Goal: Information Seeking & Learning: Learn about a topic

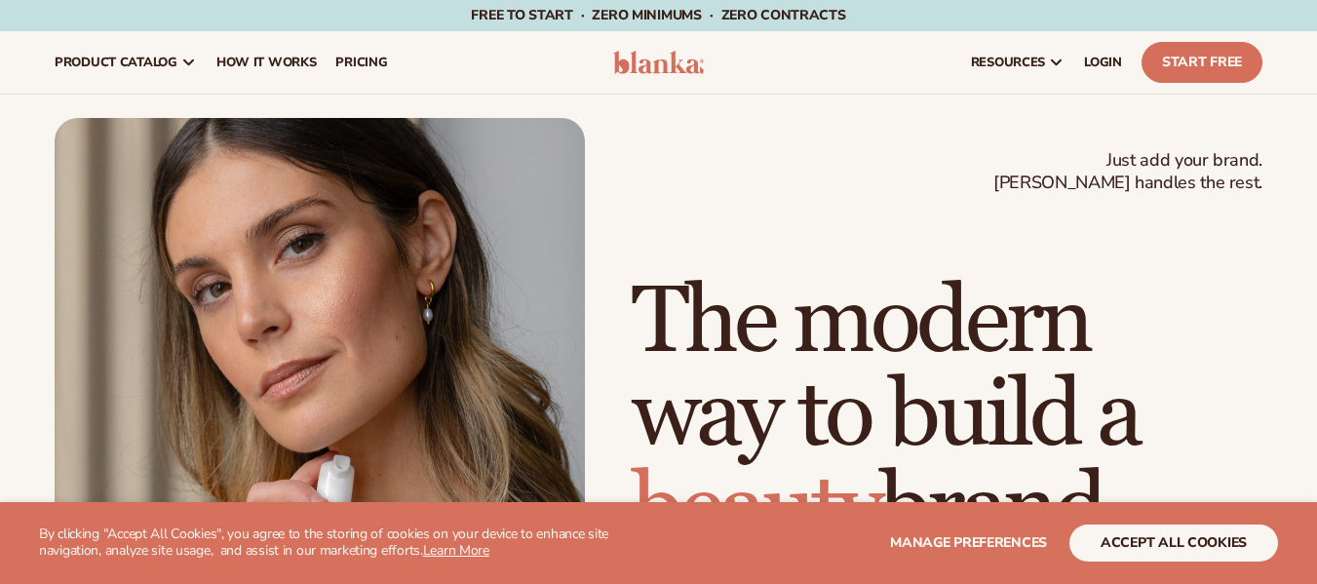
click at [1166, 560] on section "WE USE COOKIES By clicking "Accept All Cookies", you agree to the storing of co…" at bounding box center [658, 543] width 1317 height 82
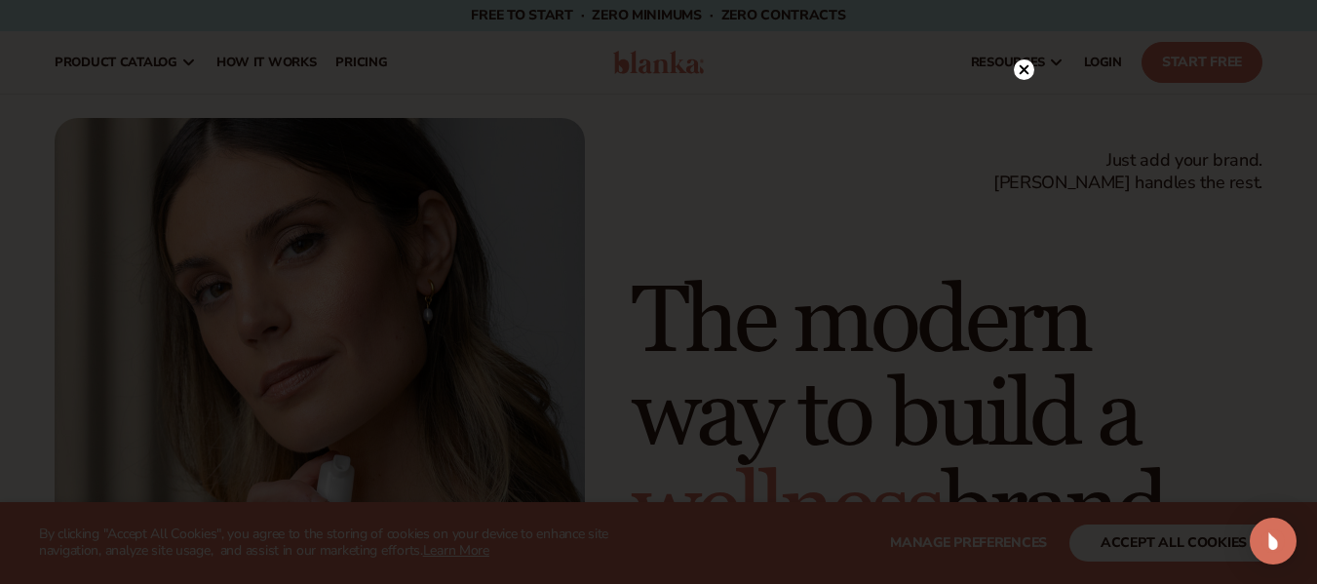
click at [1159, 551] on div at bounding box center [658, 292] width 1317 height 584
click at [1020, 67] on circle at bounding box center [1014, 69] width 20 height 20
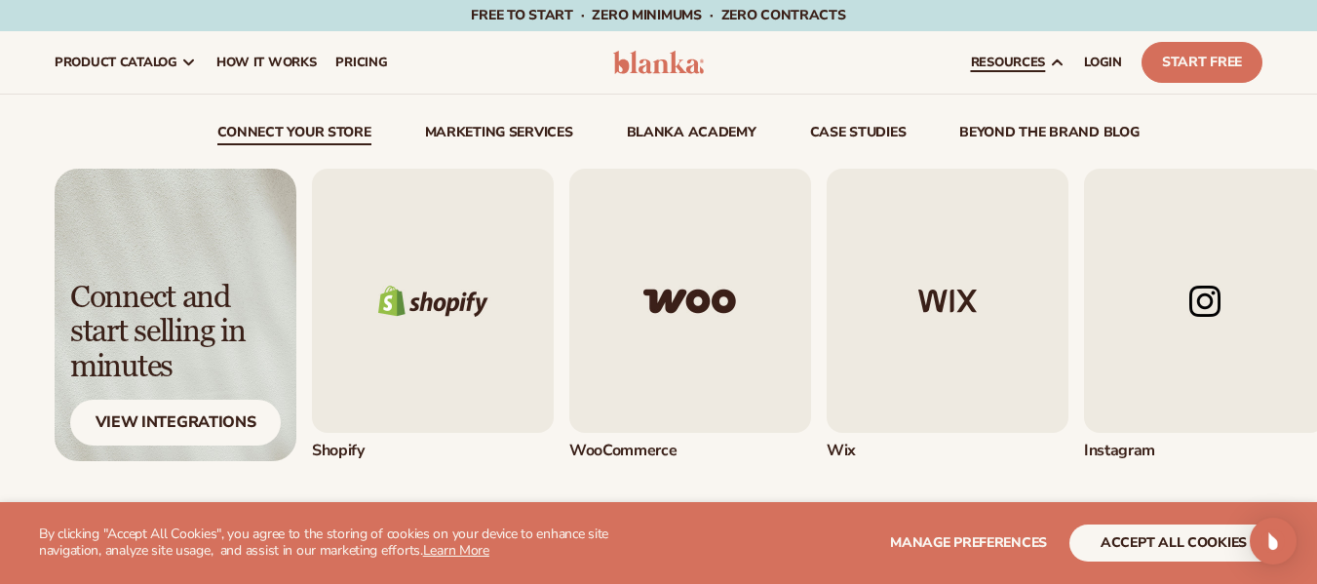
click at [441, 301] on img "1 / 5" at bounding box center [433, 301] width 242 height 264
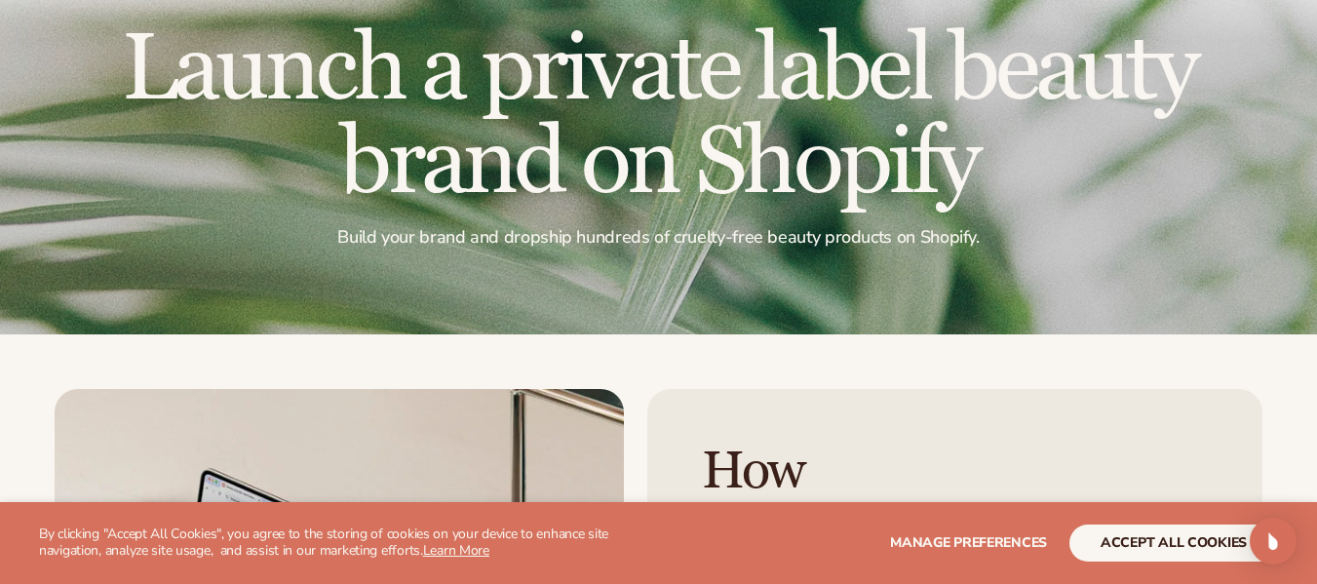
scroll to position [195, 0]
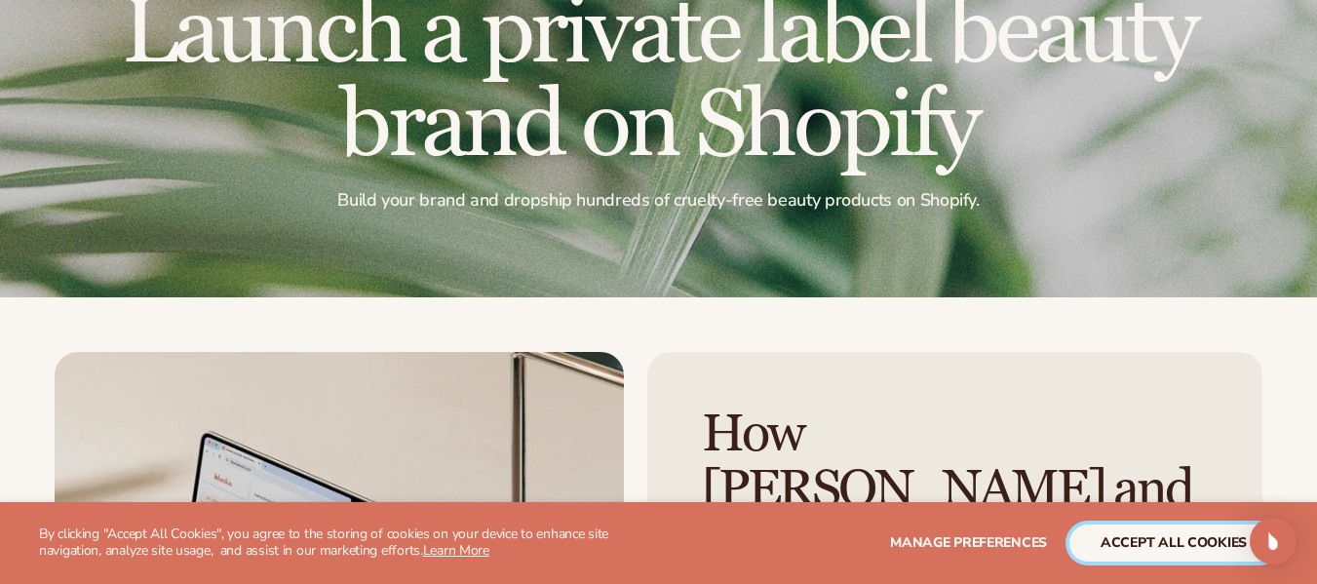
click at [1210, 548] on button "accept all cookies" at bounding box center [1173, 542] width 209 height 37
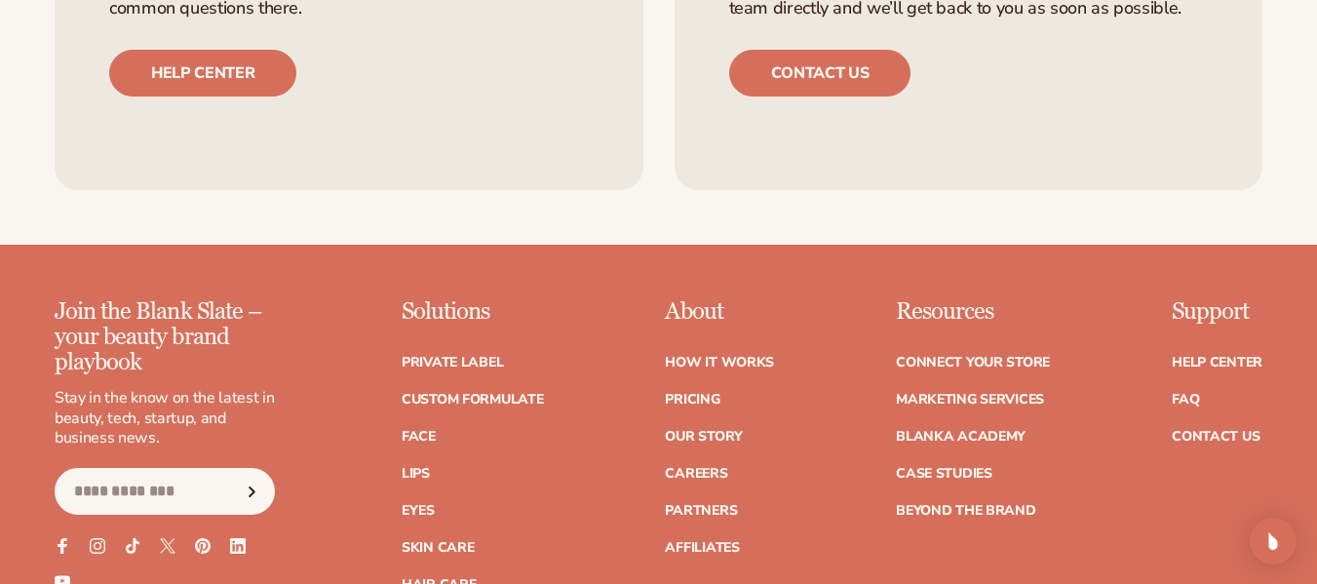
scroll to position [3216, 0]
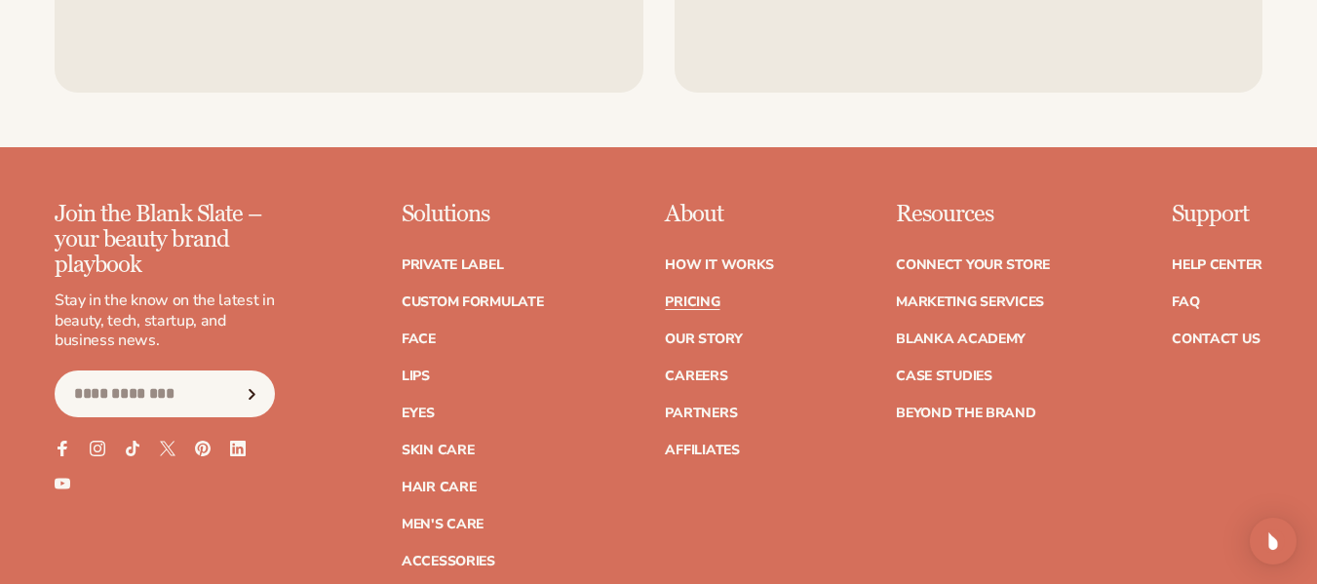
click at [665, 309] on link "Pricing" at bounding box center [692, 302] width 55 height 14
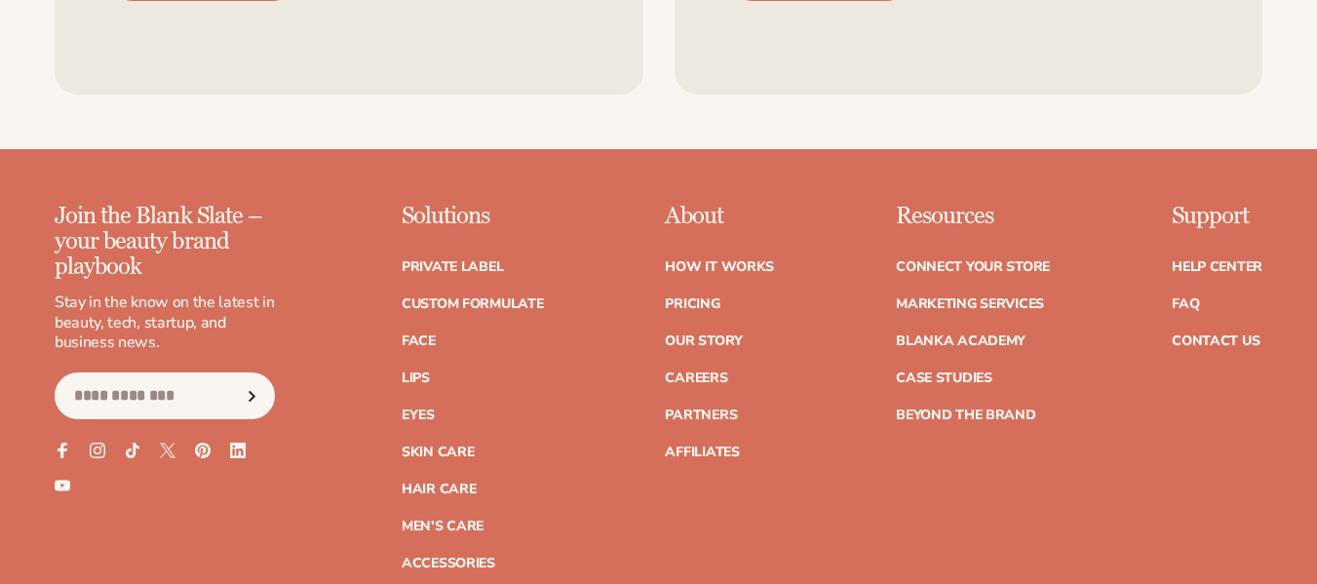
scroll to position [3216, 0]
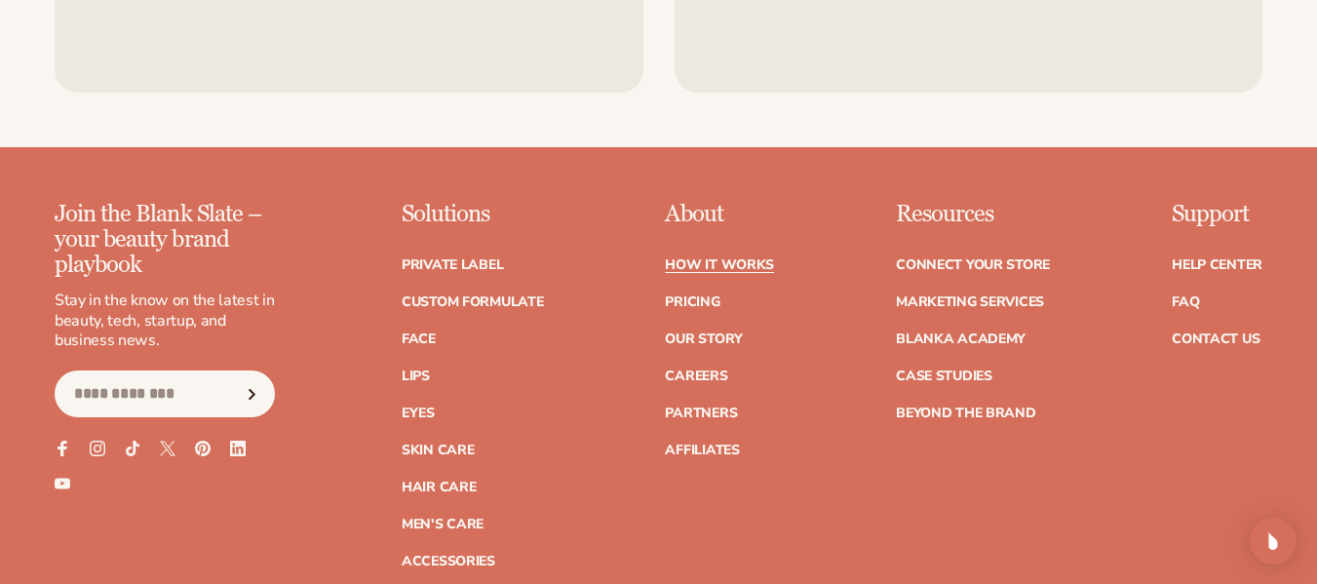
click at [665, 272] on link "How It Works" at bounding box center [719, 265] width 109 height 14
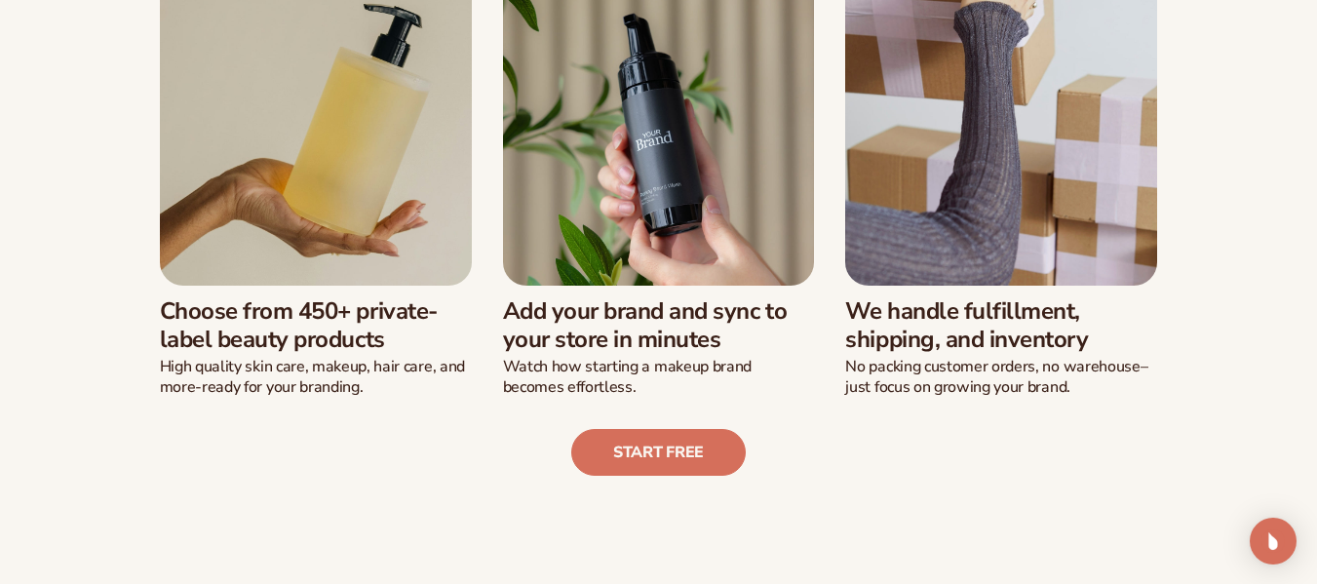
scroll to position [585, 0]
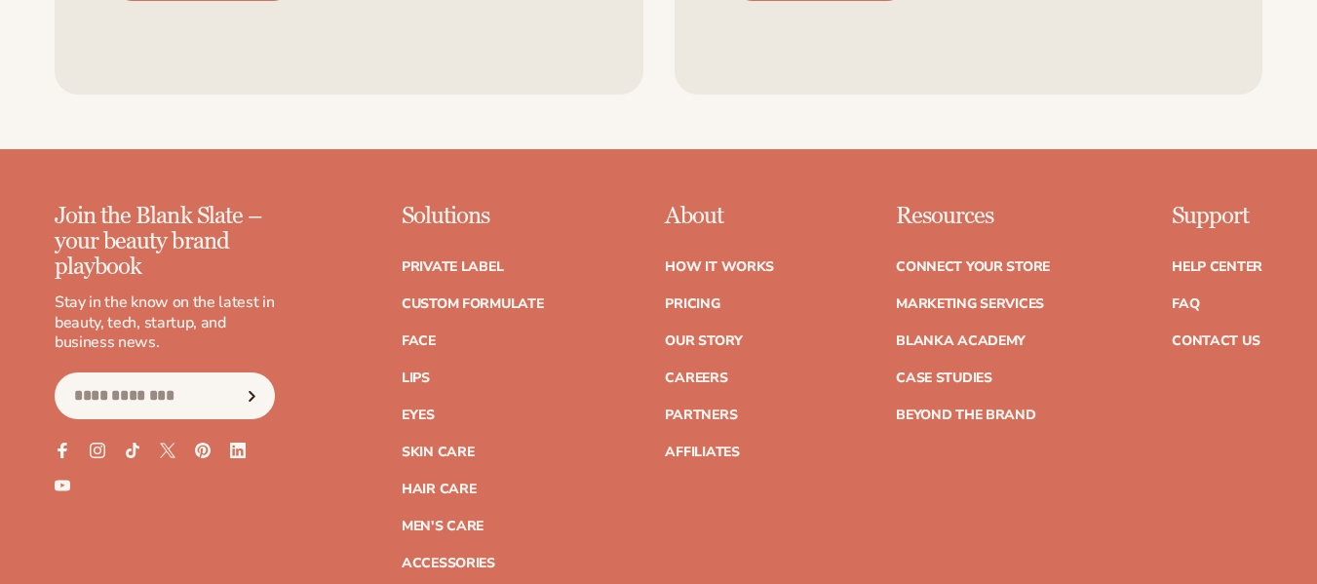
scroll to position [3216, 0]
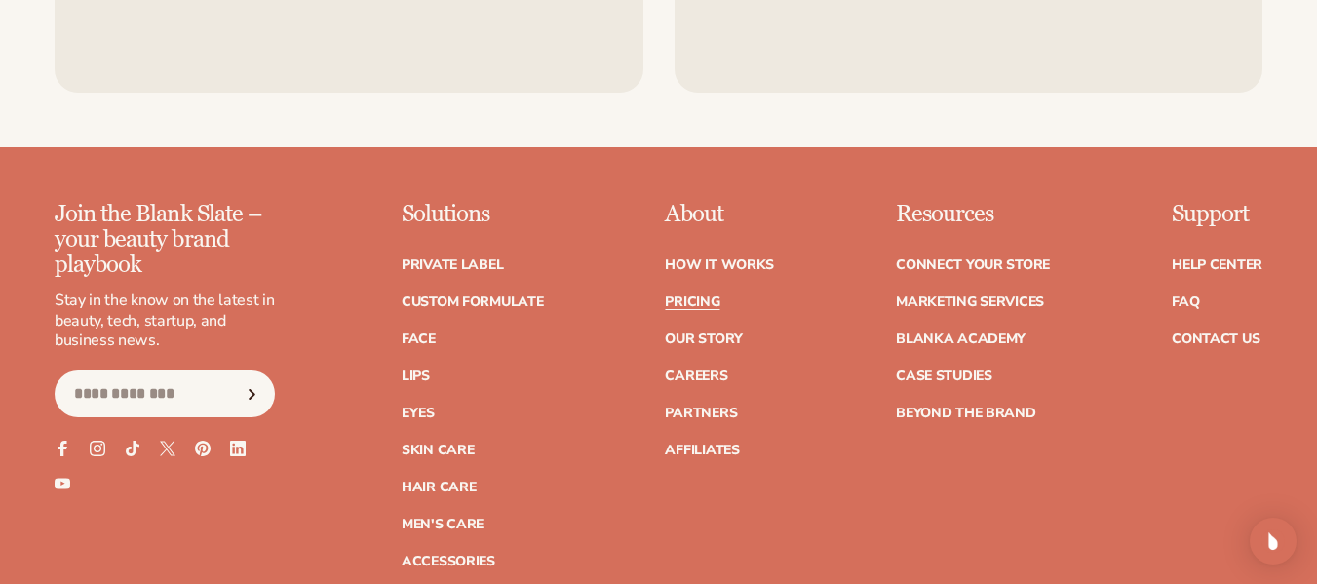
click at [665, 309] on link "Pricing" at bounding box center [692, 302] width 55 height 14
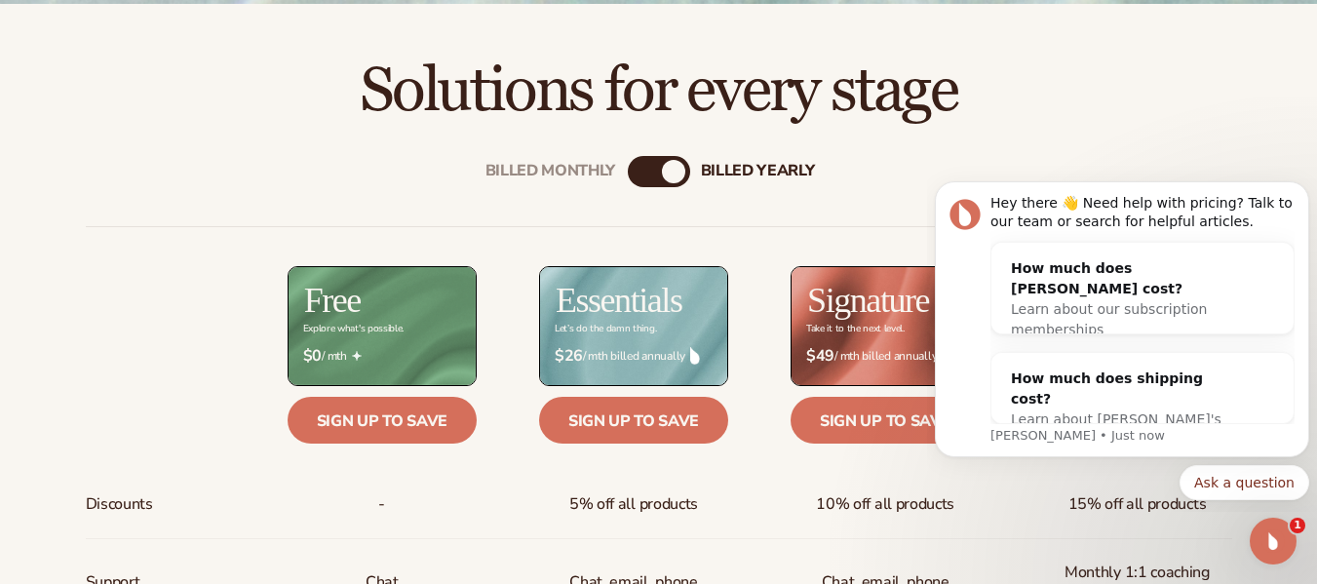
click at [1206, 112] on h2 "Solutions for every stage" at bounding box center [658, 90] width 1207 height 65
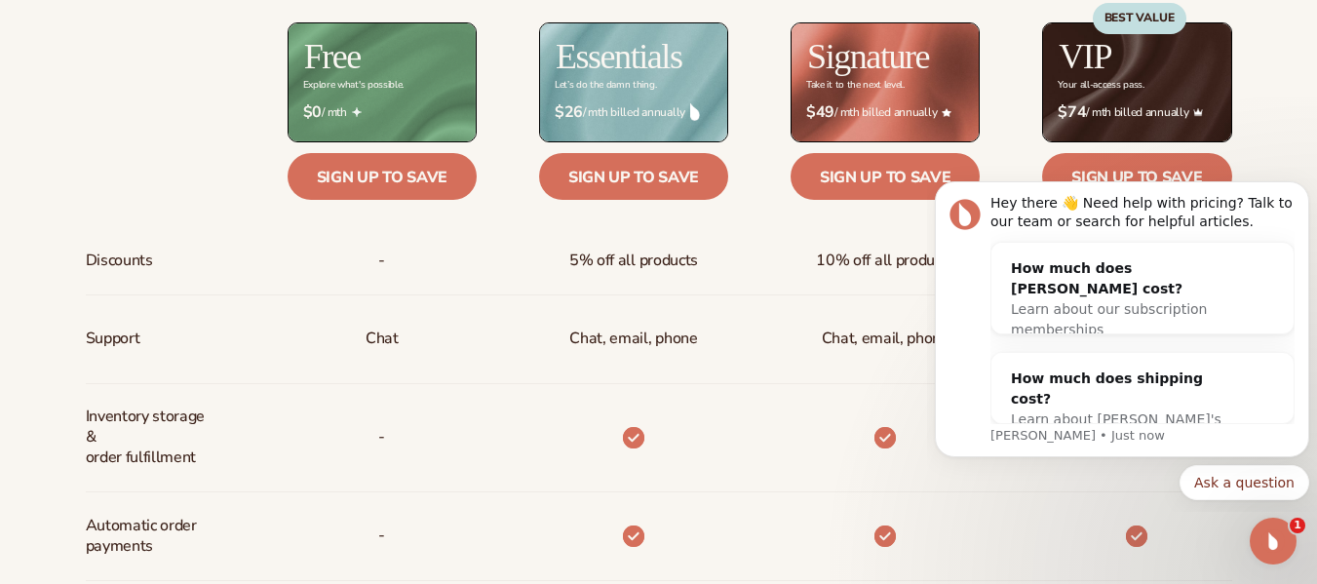
scroll to position [877, 0]
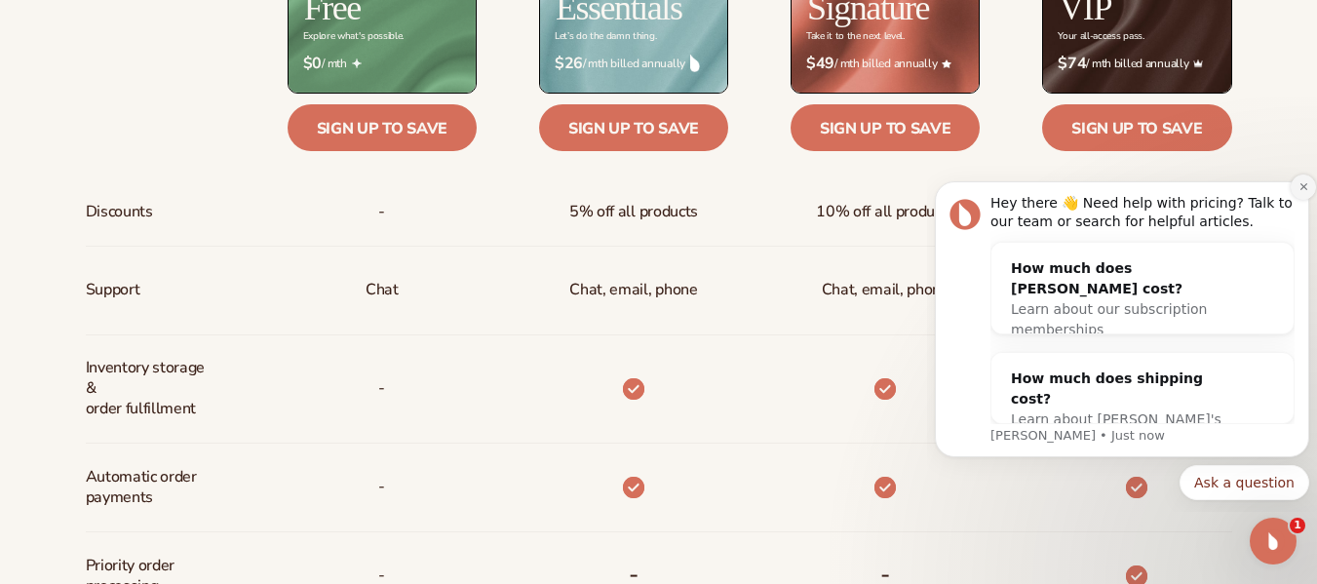
click at [1298, 181] on icon "Dismiss notification" at bounding box center [1303, 186] width 11 height 11
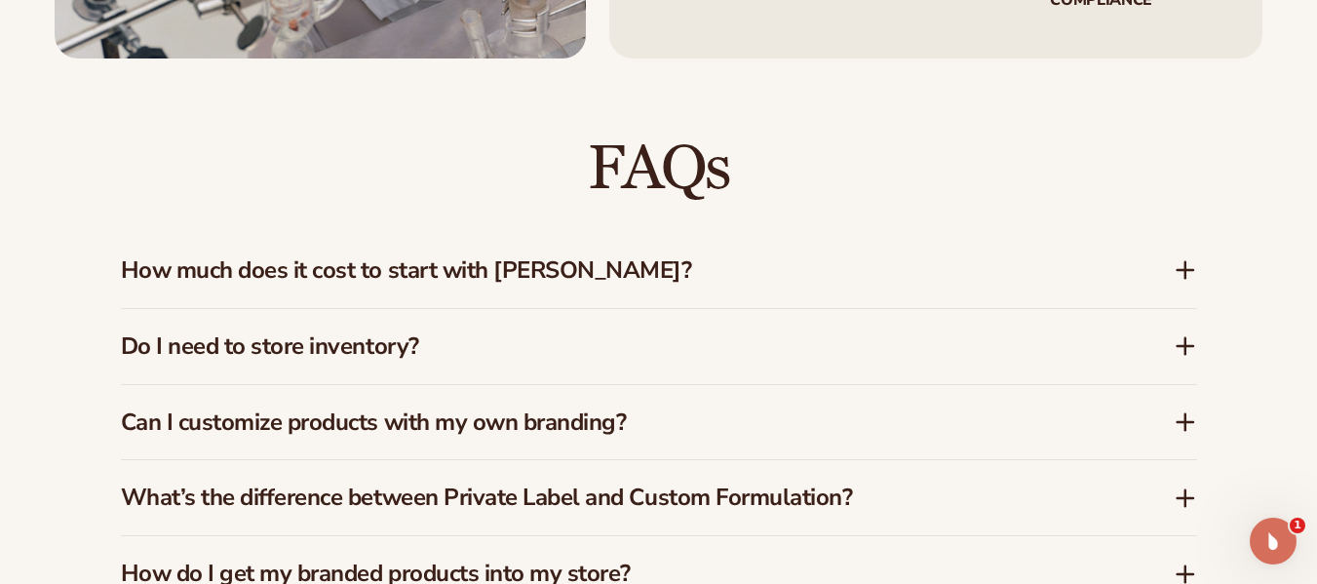
scroll to position [2729, 0]
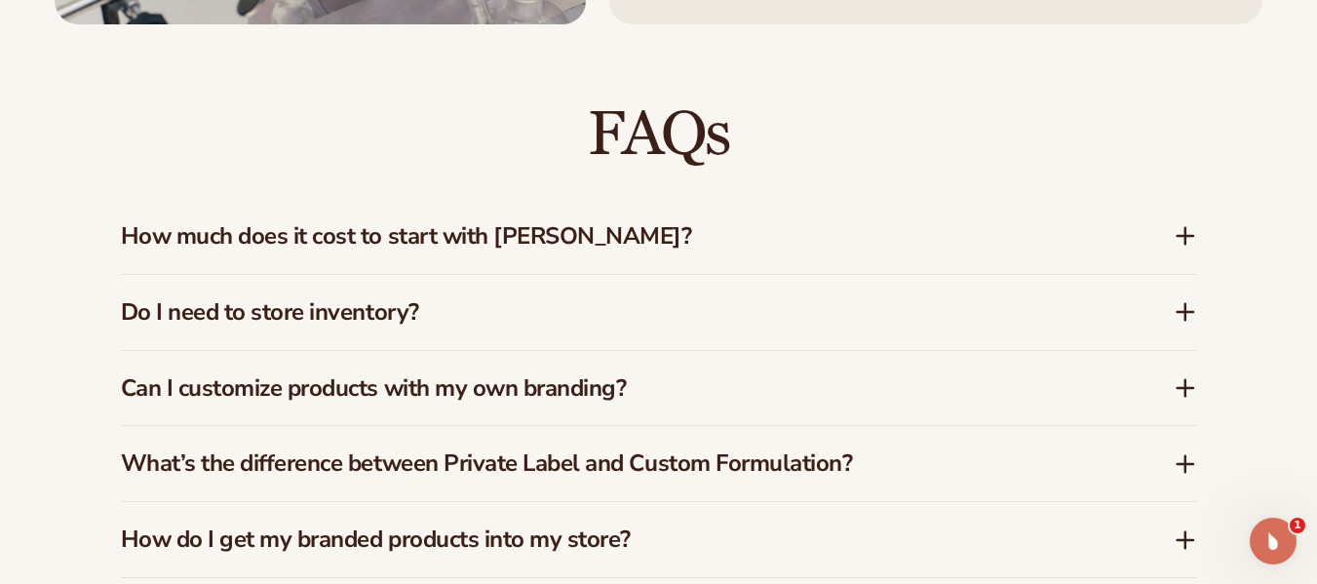
click at [1183, 248] on icon at bounding box center [1184, 235] width 23 height 23
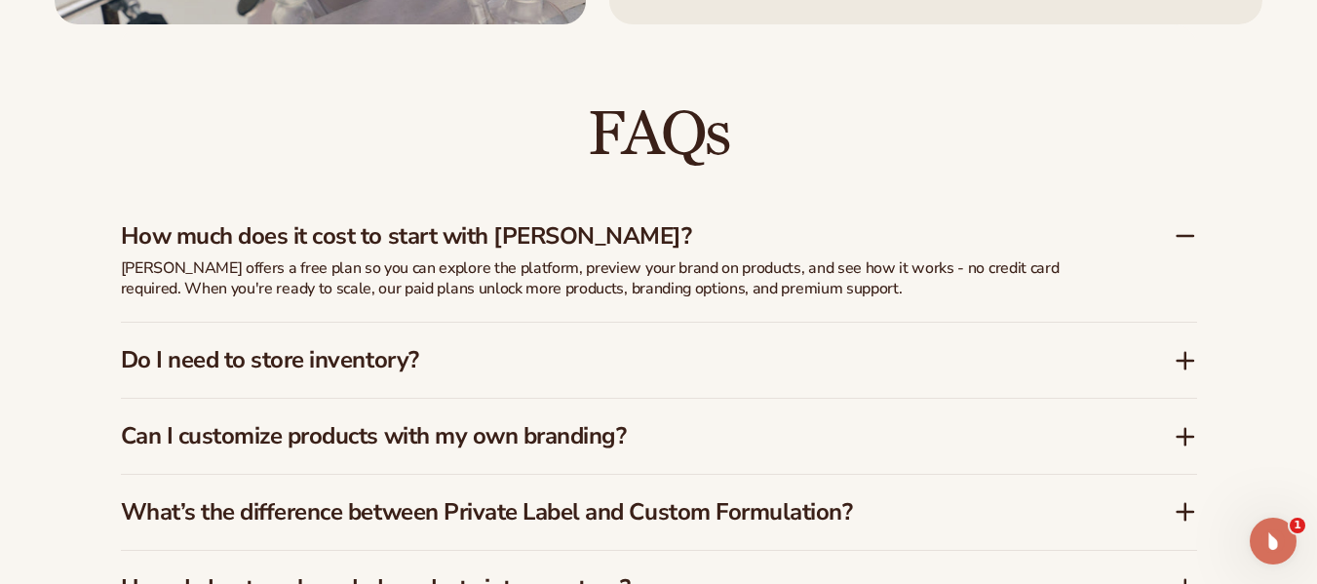
click at [1169, 374] on div "Do I need to store inventory?" at bounding box center [647, 360] width 1052 height 28
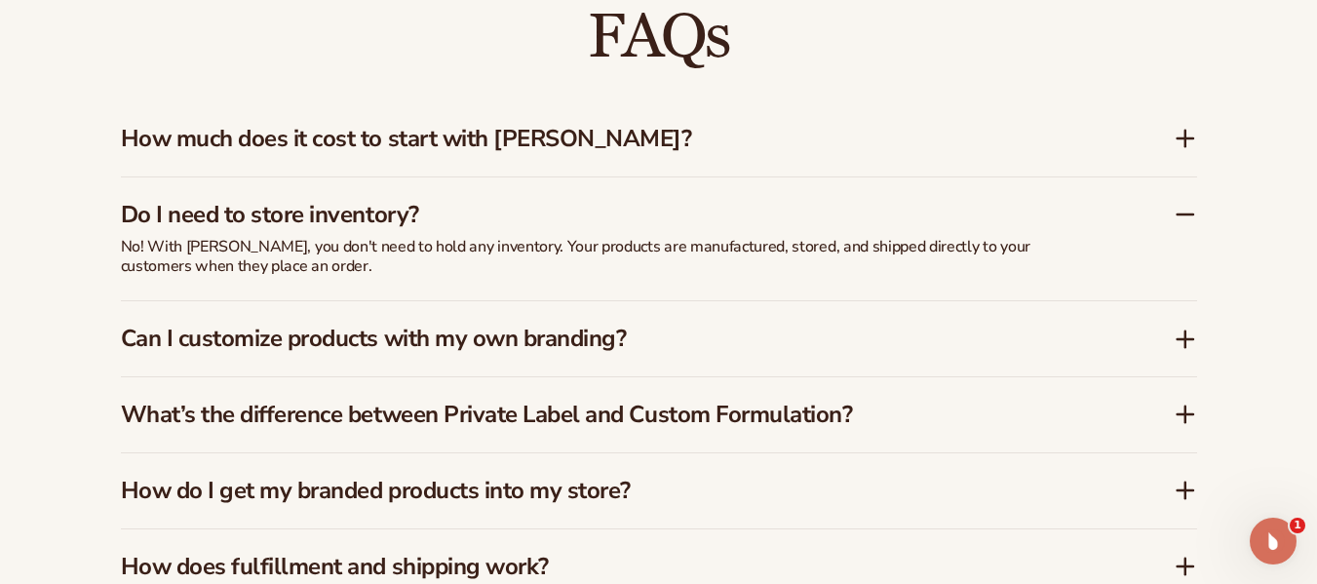
scroll to position [2924, 0]
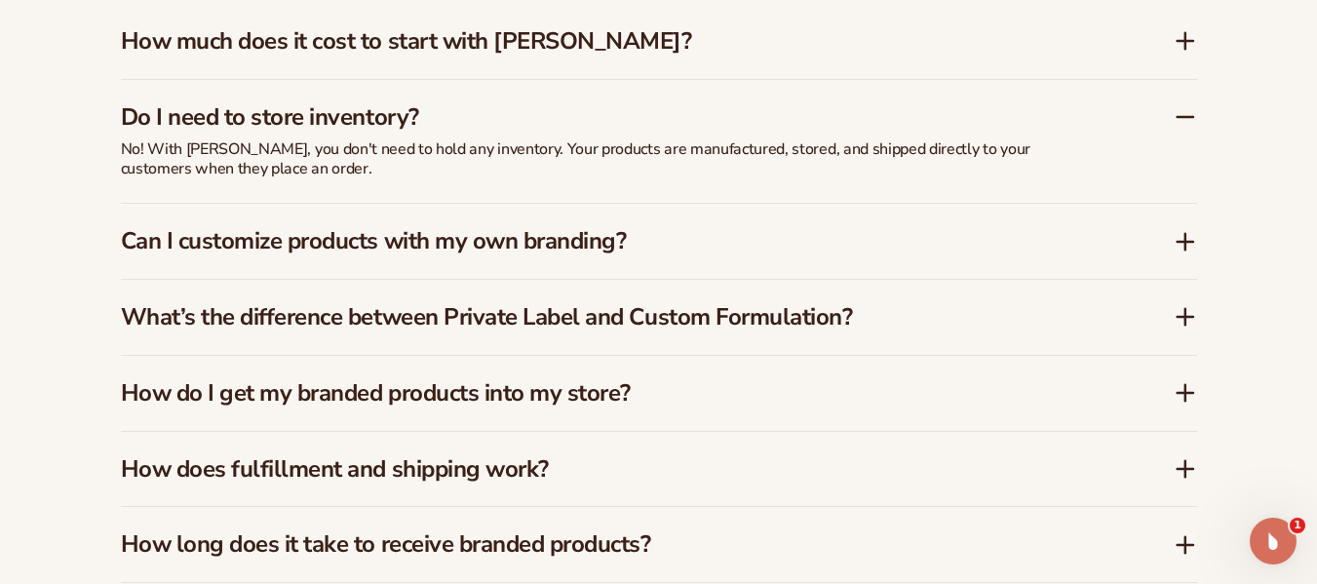
click at [1013, 331] on h3 "What’s the difference between Private Label and Custom Formulation?" at bounding box center [618, 317] width 994 height 28
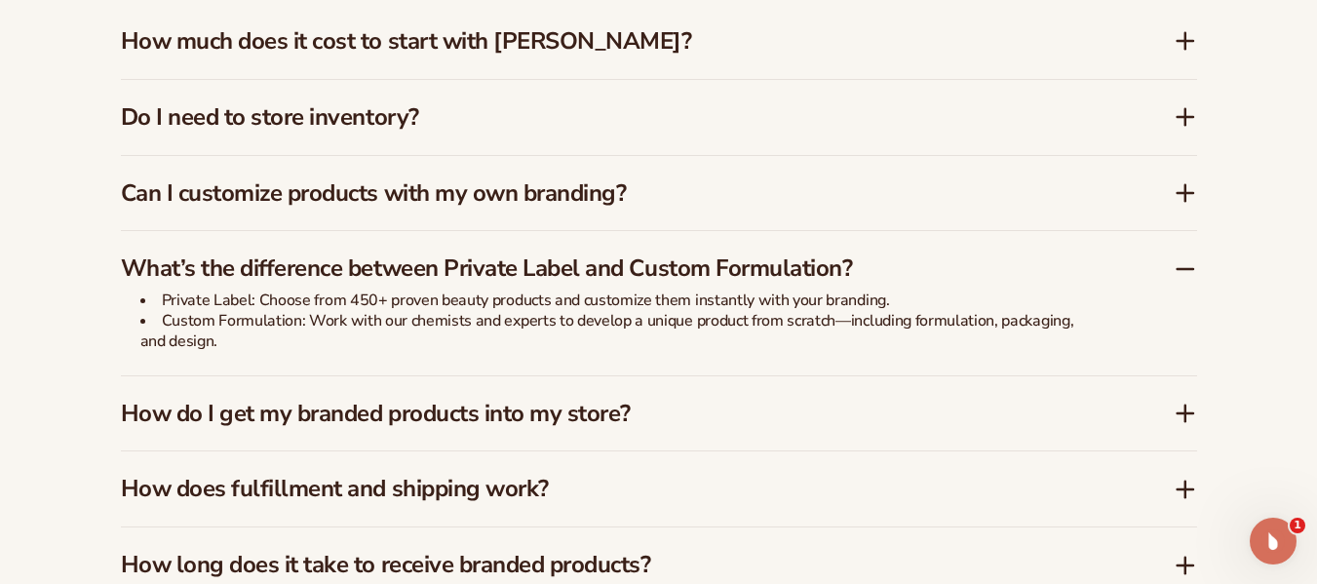
click at [789, 428] on h3 "How do I get my branded products into my store?" at bounding box center [618, 414] width 994 height 28
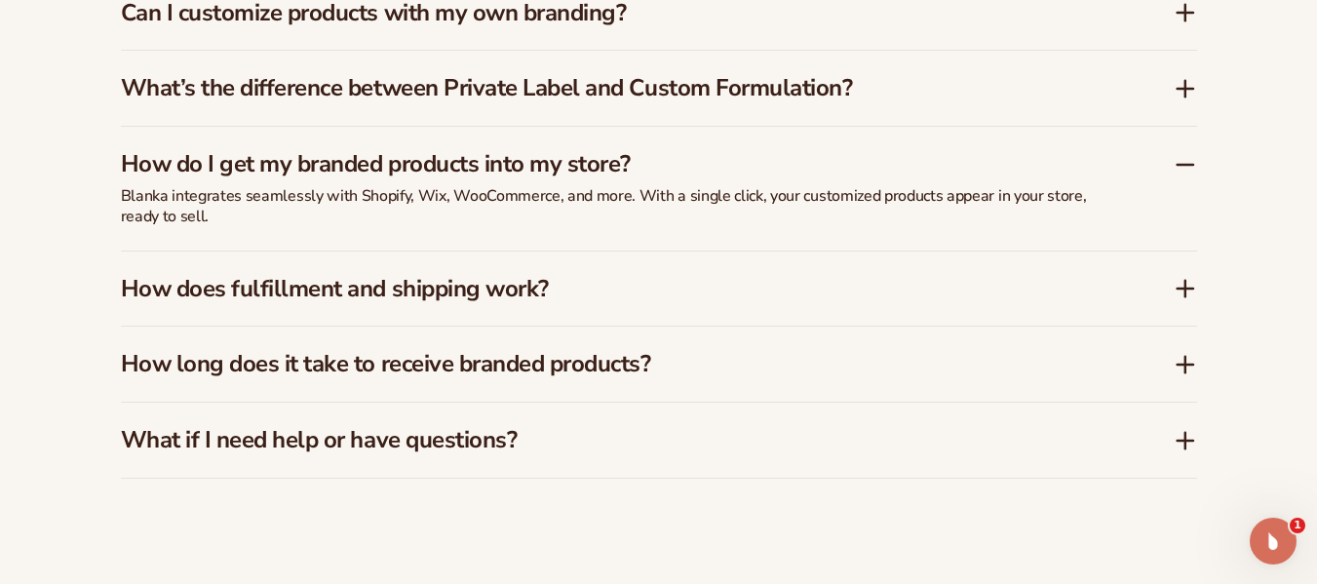
scroll to position [3118, 0]
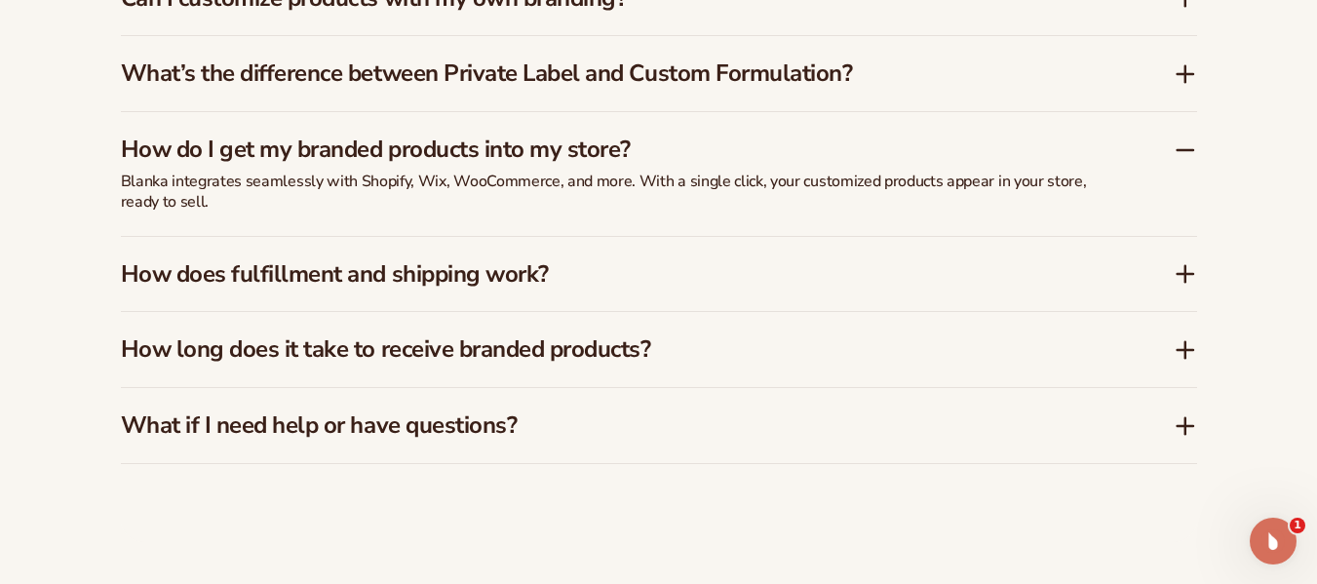
click at [765, 288] on h3 "How does fulfillment and shipping work?" at bounding box center [618, 274] width 994 height 28
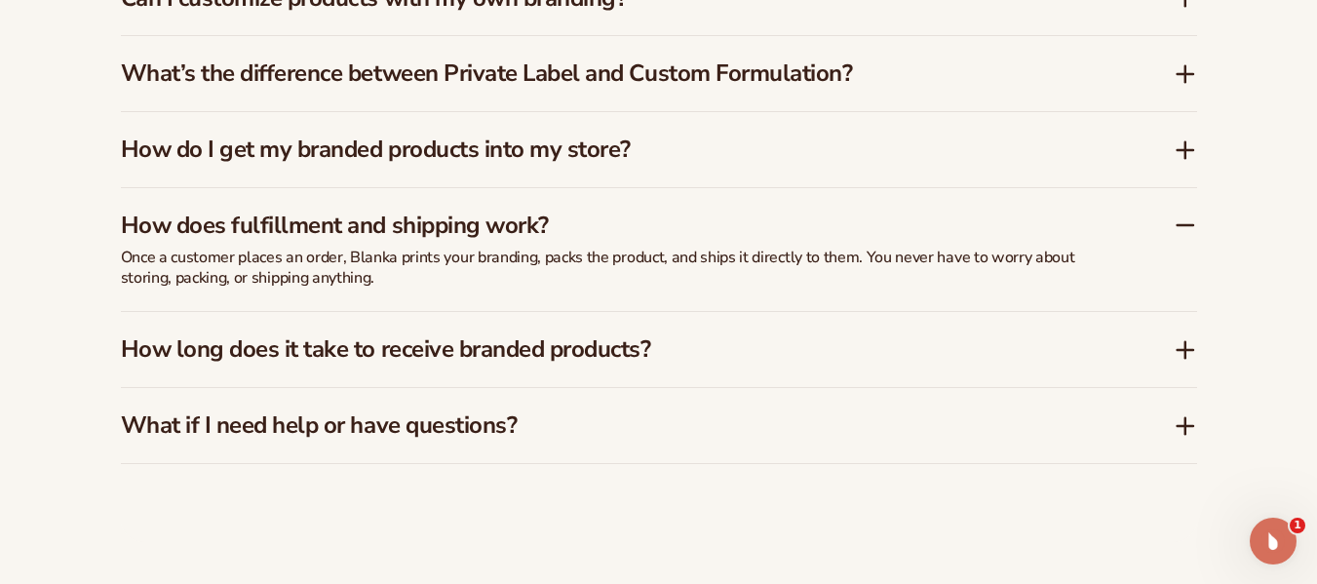
click at [780, 373] on div "How long does it take to receive branded products?" at bounding box center [659, 349] width 1076 height 75
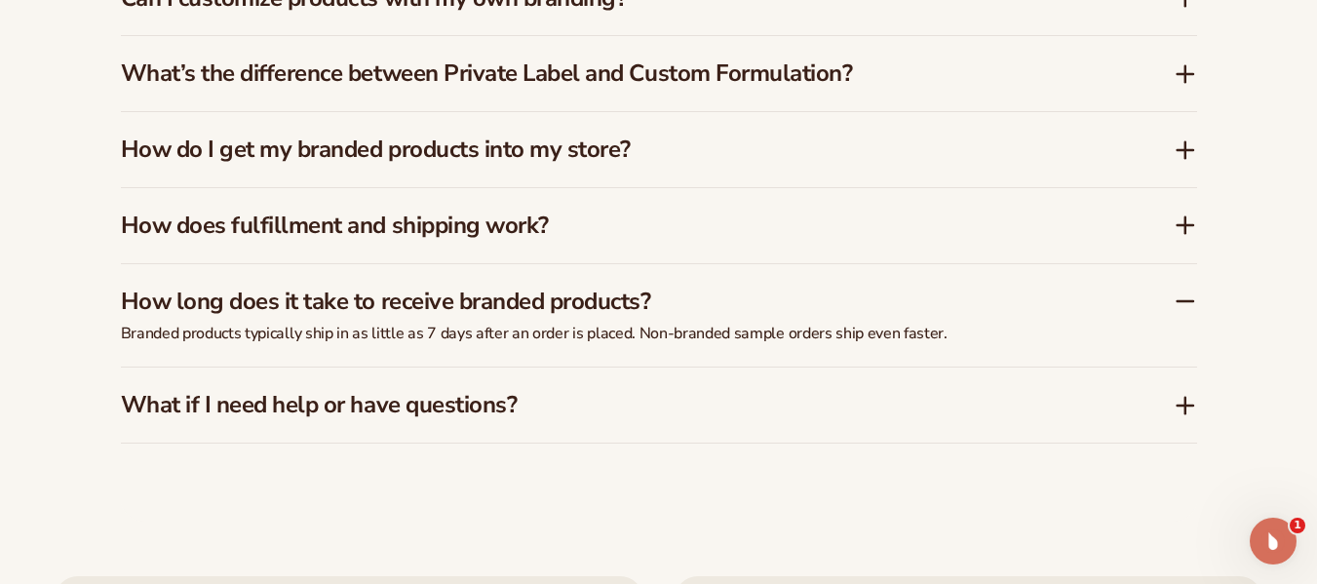
click at [787, 419] on h3 "What if I need help or have questions?" at bounding box center [618, 405] width 994 height 28
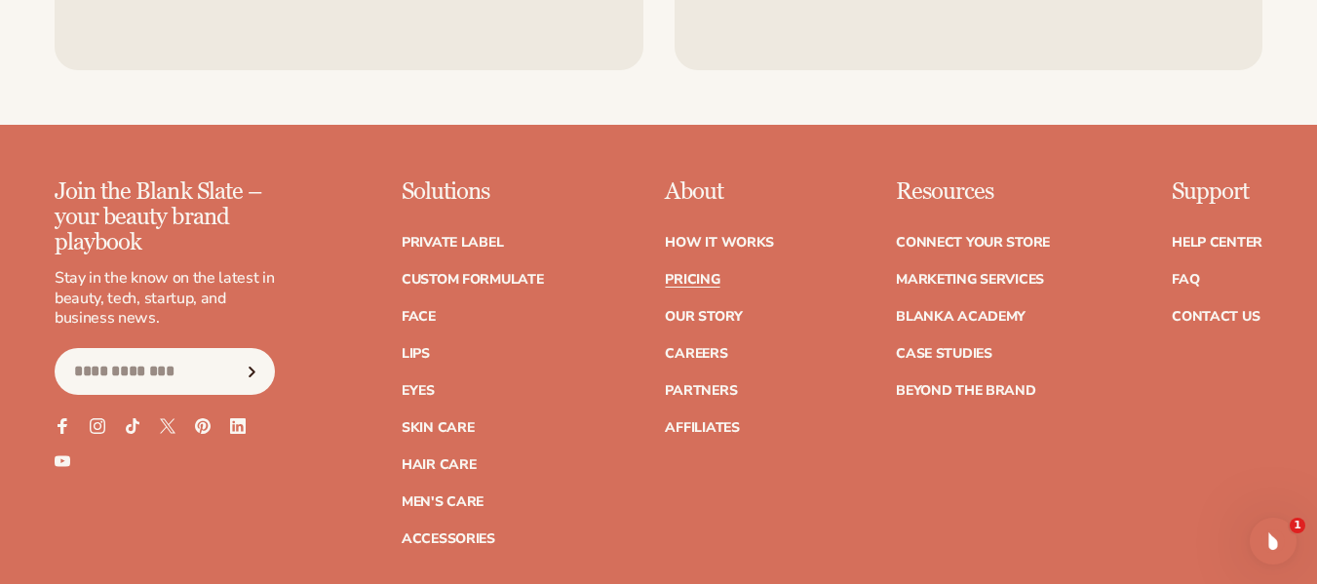
scroll to position [4093, 0]
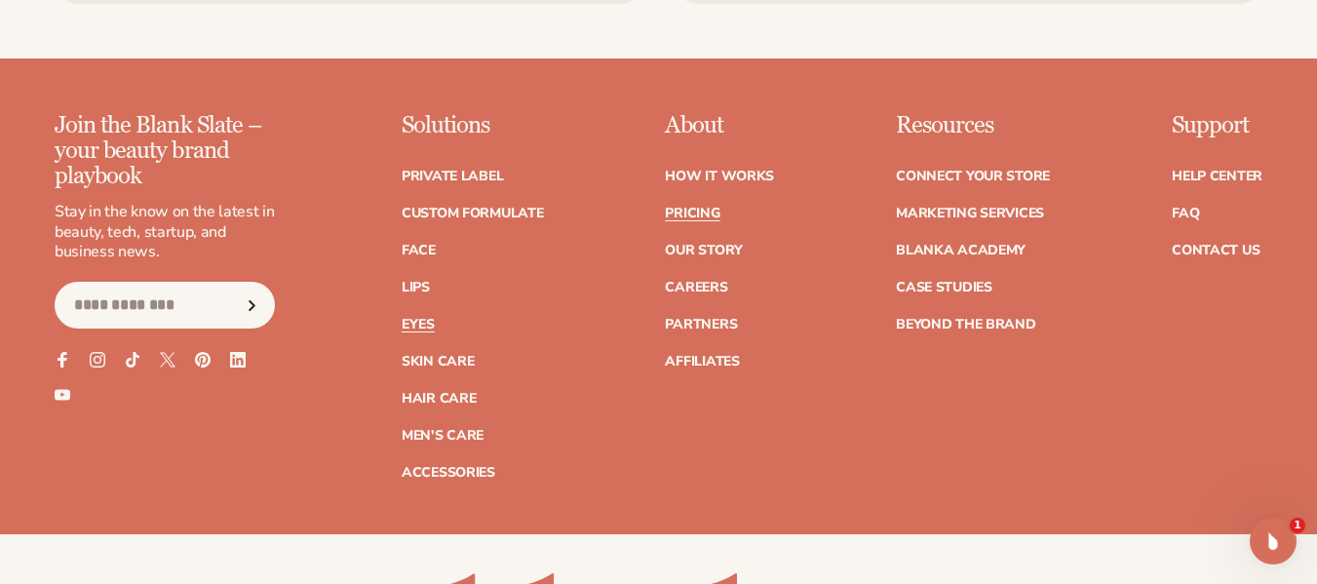
click at [401, 331] on link "Eyes" at bounding box center [417, 325] width 33 height 14
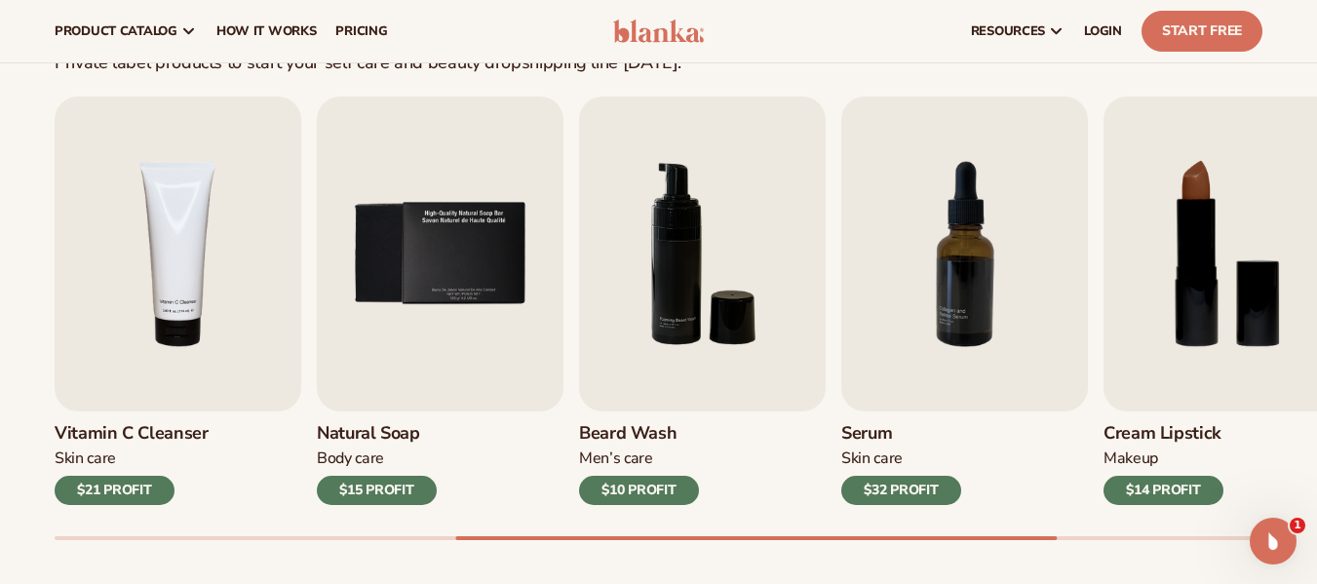
scroll to position [580, 0]
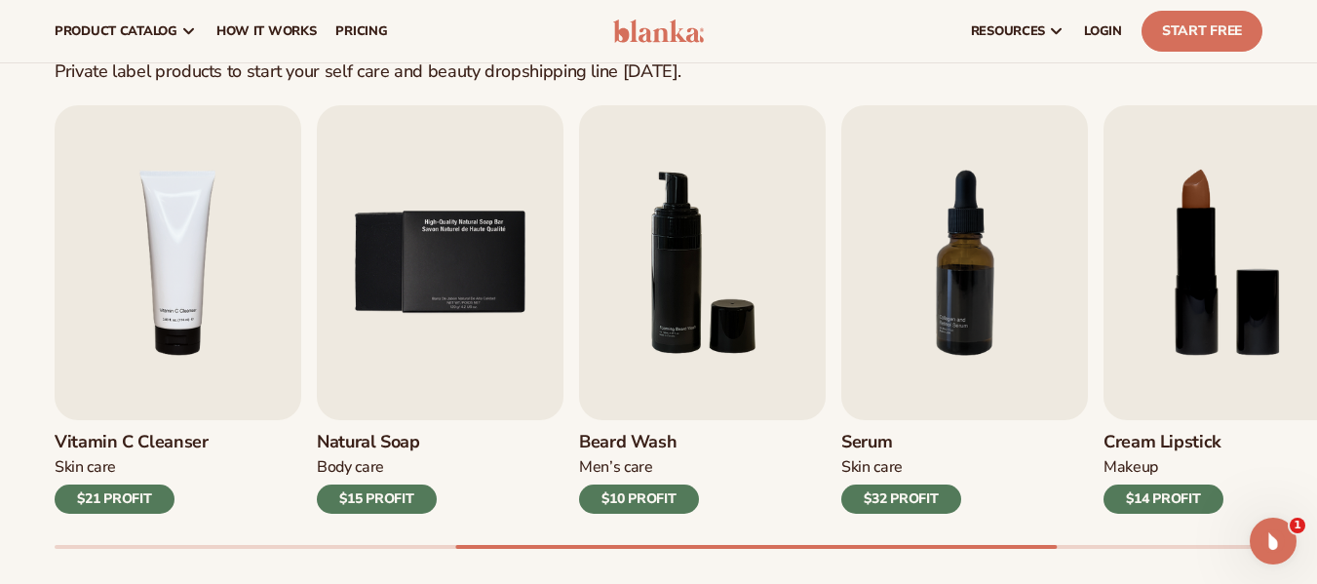
click at [51, 291] on div "Best sellers Private label products to start your self care and beauty dropship…" at bounding box center [658, 292] width 1317 height 699
click at [841, 242] on div "Lip Gloss Makeup $16 PROFIT Moisturizer Skin Care $17 PROFIT Lip Balm Body Care…" at bounding box center [686, 326] width 1262 height 443
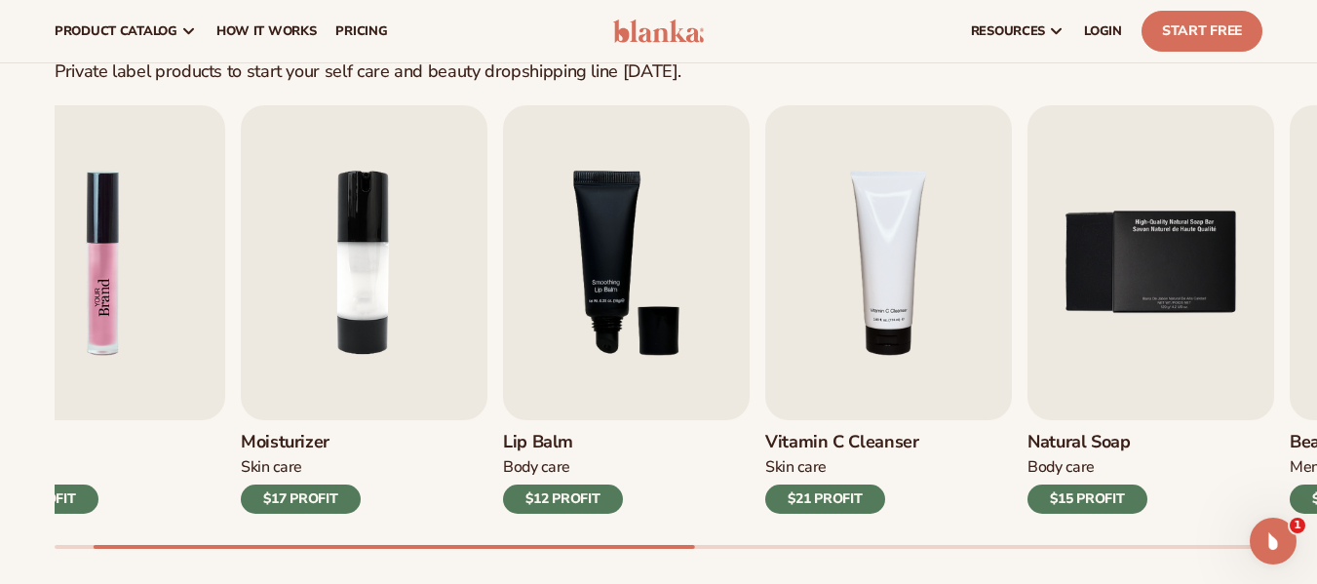
click at [244, 130] on div "Lip Gloss Makeup $16 PROFIT Moisturizer Skin Care $17 PROFIT Lip Balm" at bounding box center [582, 309] width 1207 height 408
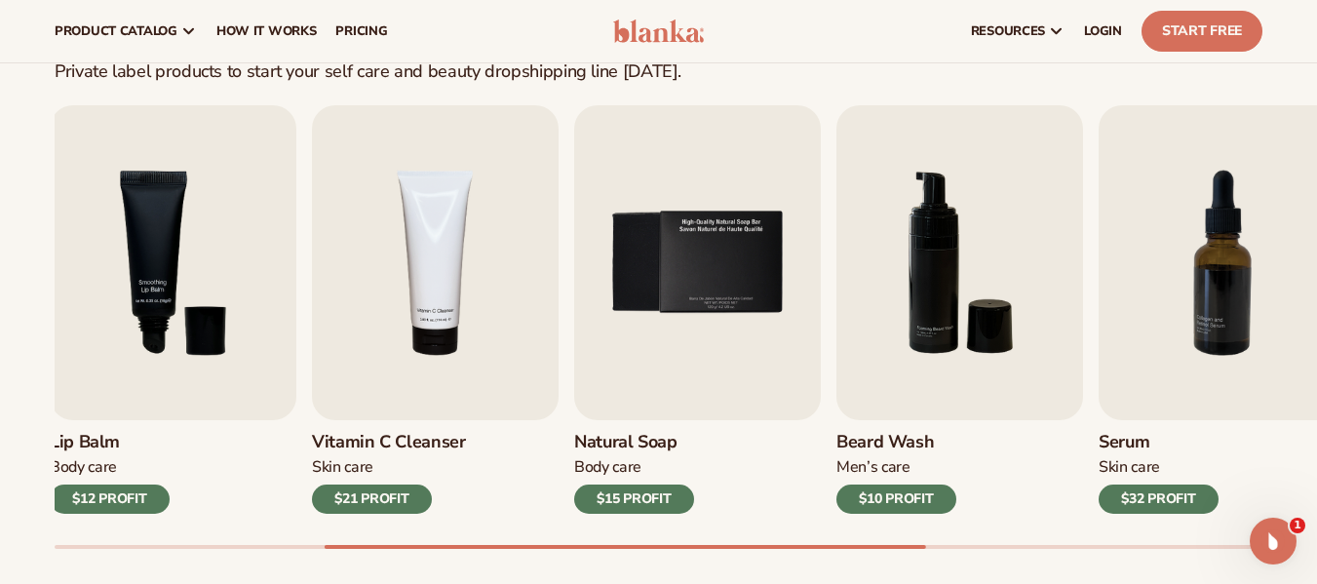
click at [565, 184] on div "Lip Gloss Makeup $16 PROFIT Moisturizer Skin Care $17 PROFIT Lip Balm" at bounding box center [128, 309] width 1207 height 408
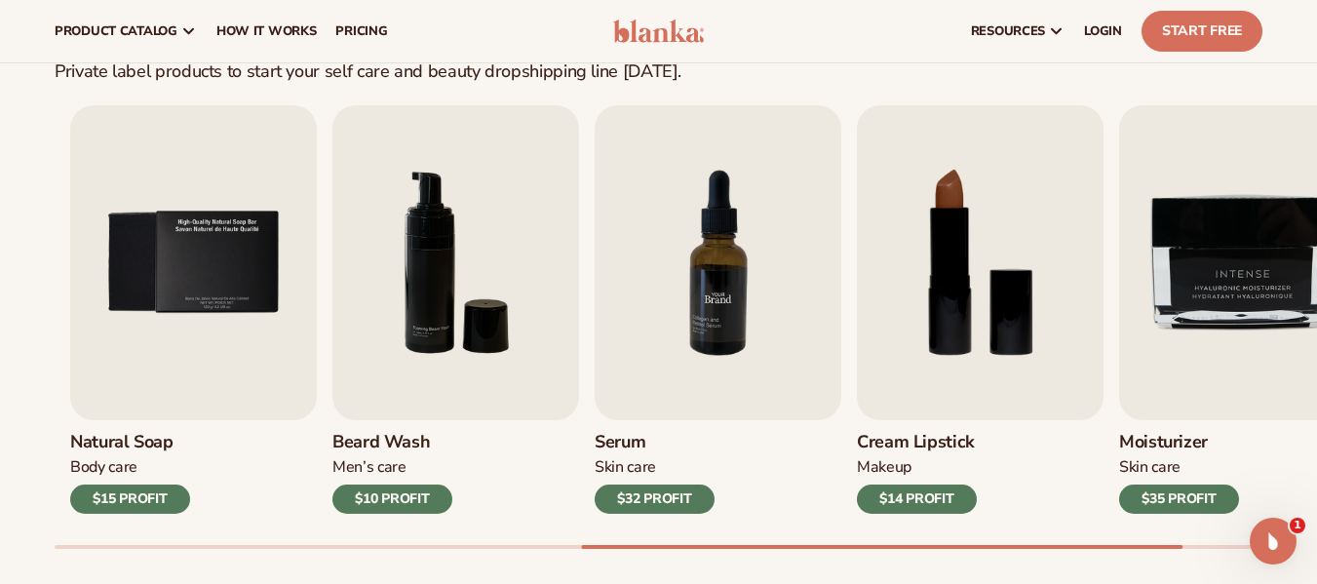
click at [720, 151] on img "7 / 9" at bounding box center [717, 262] width 247 height 315
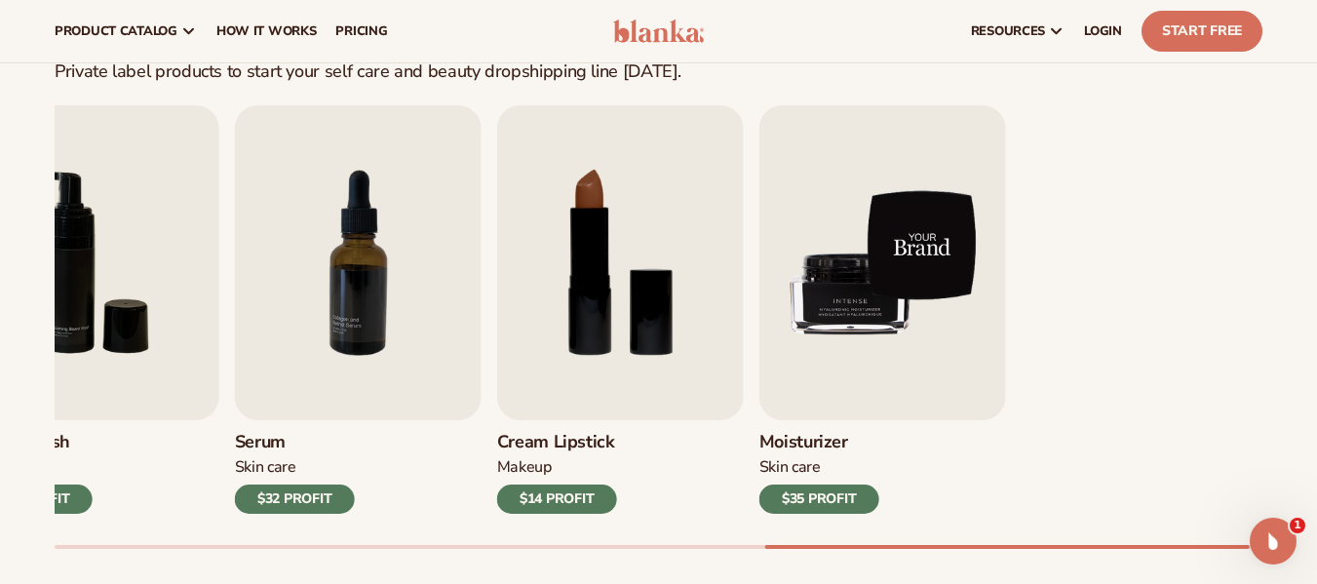
click at [494, 228] on div "Lip Gloss Makeup $16 PROFIT Moisturizer Skin Care $17 PROFIT Lip Balm Body Care…" at bounding box center [686, 326] width 1262 height 443
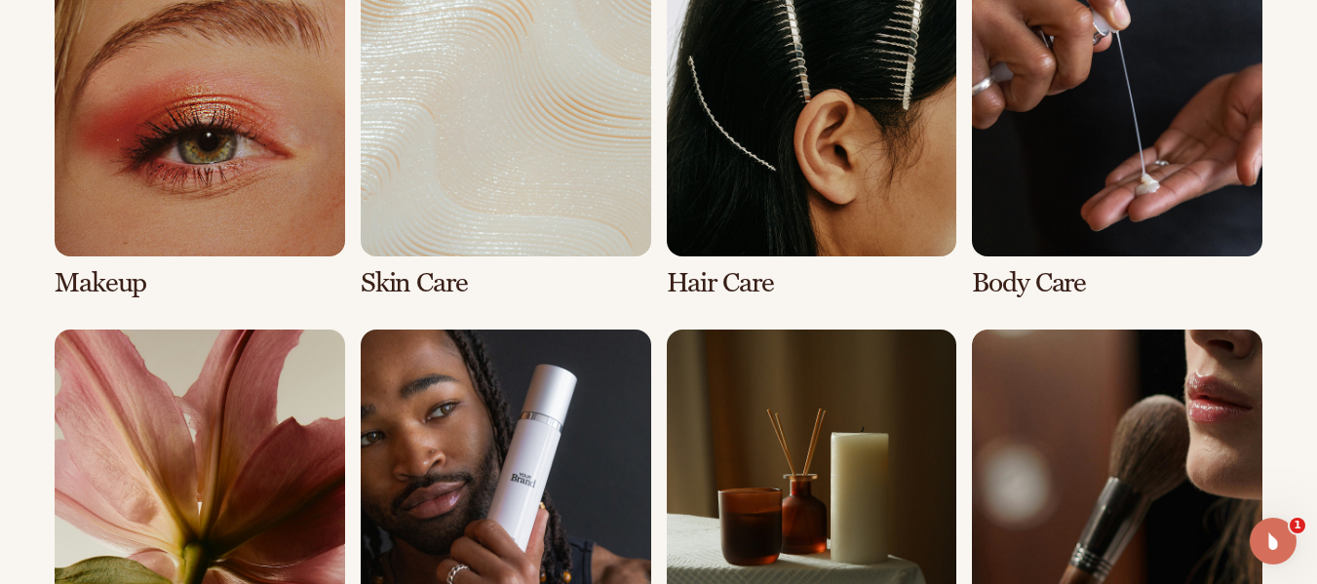
scroll to position [1683, 0]
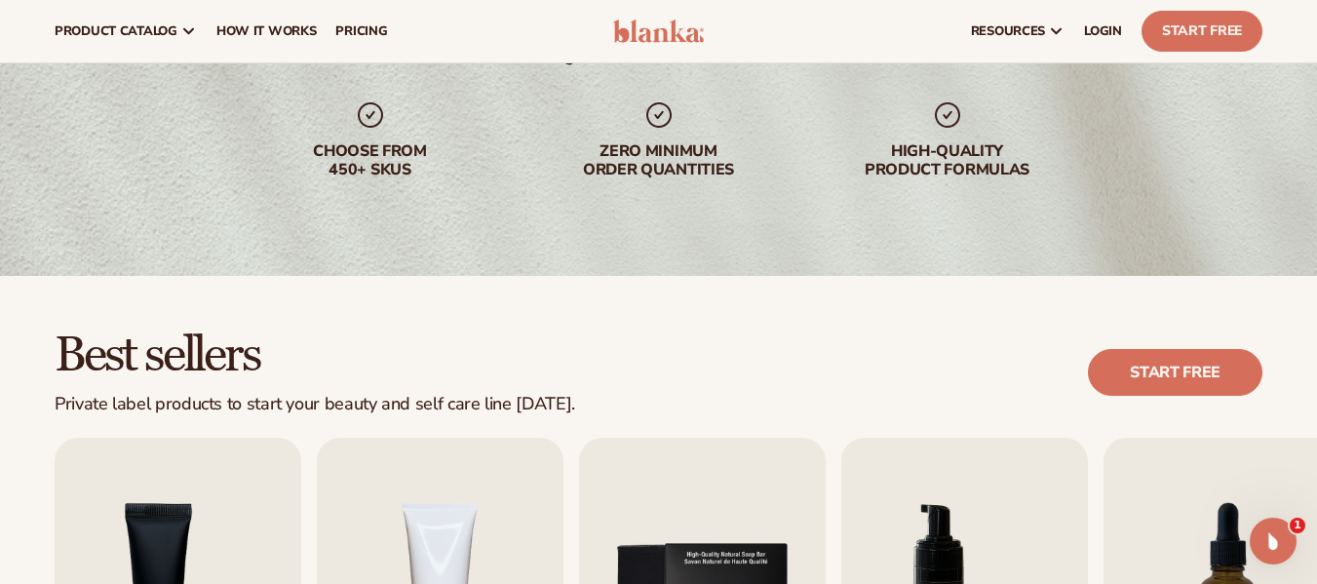
scroll to position [193, 0]
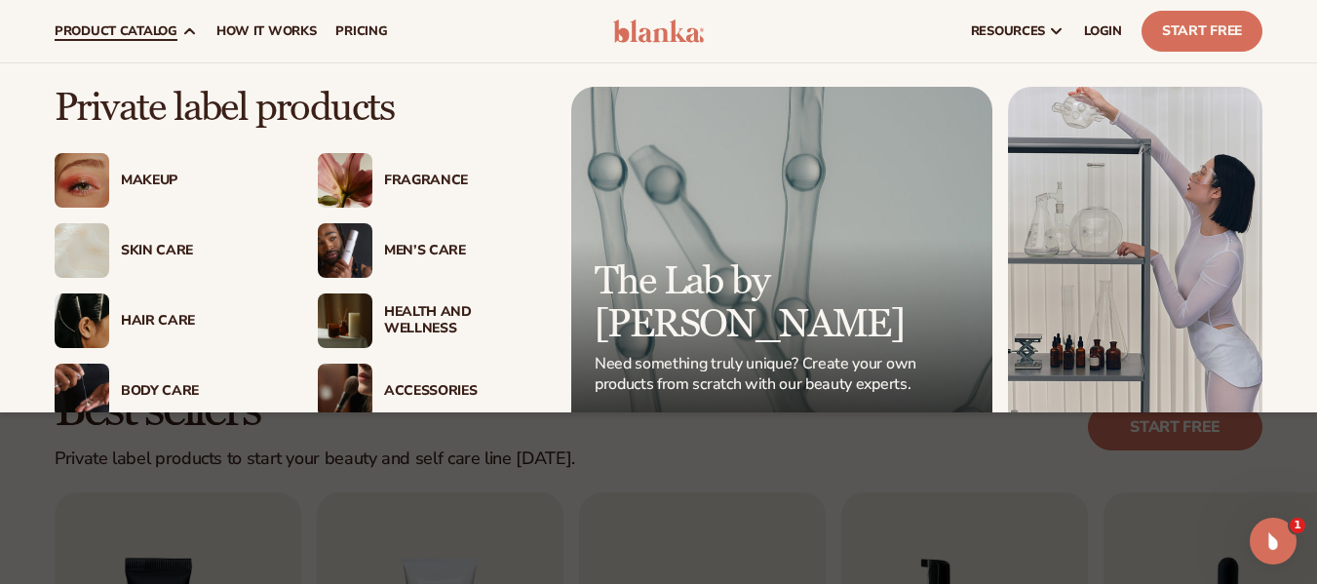
click at [403, 178] on div "Fragrance" at bounding box center [463, 180] width 158 height 17
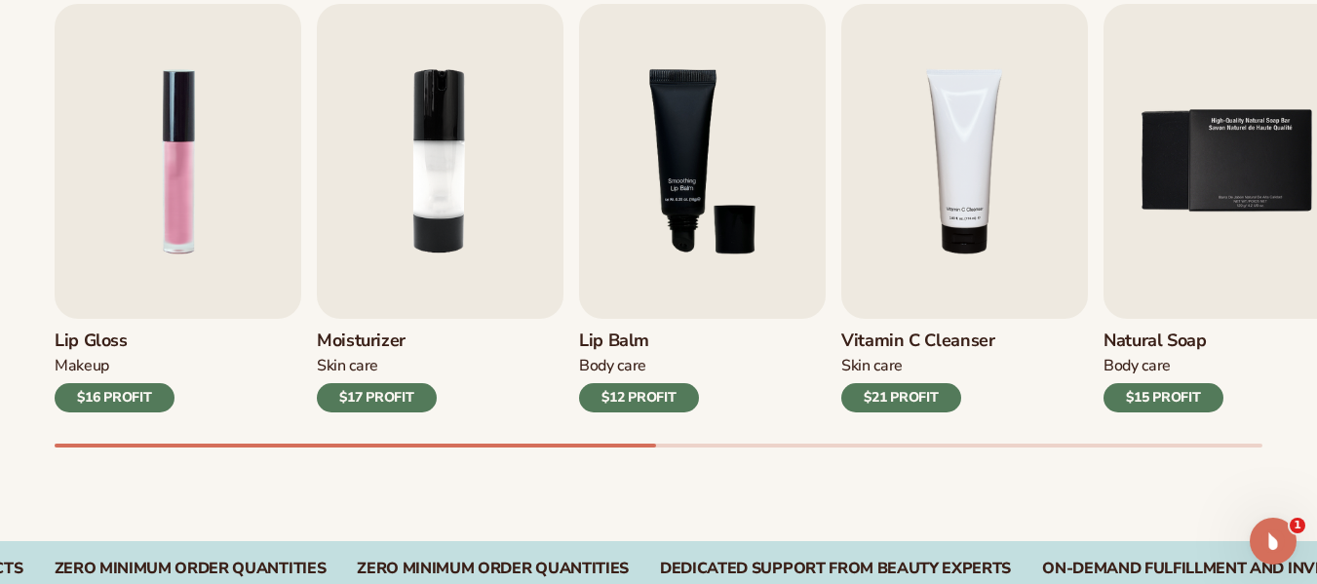
scroll to position [682, 0]
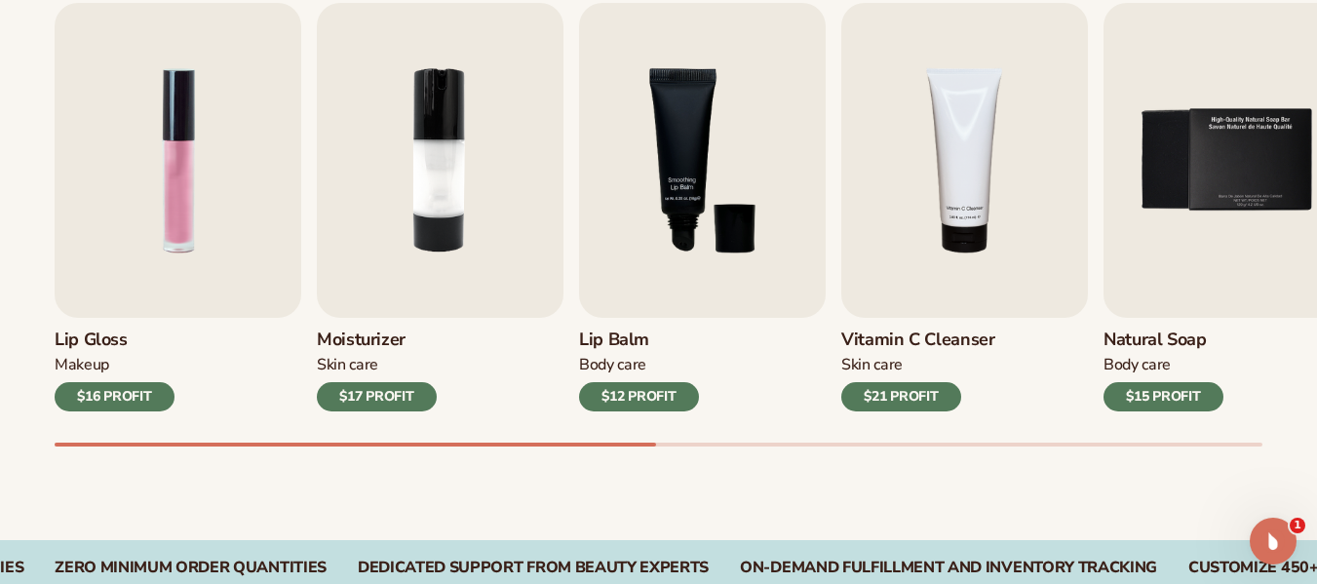
click at [106, 344] on h3 "Lip Gloss" at bounding box center [115, 339] width 120 height 21
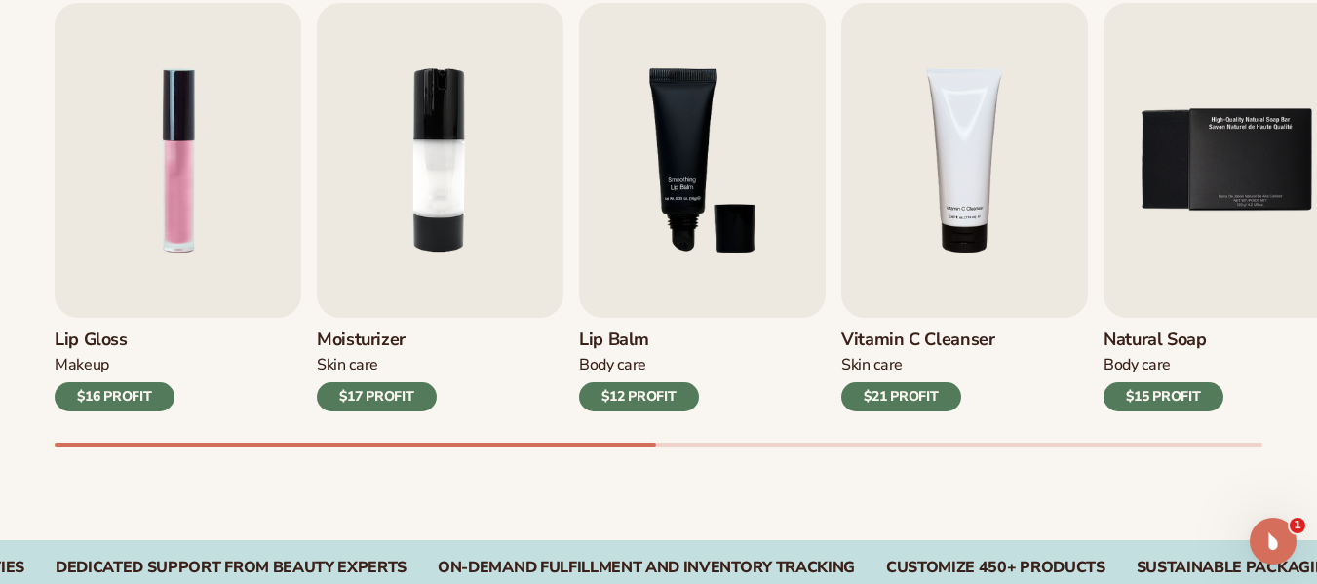
click at [146, 393] on div "$16 PROFIT" at bounding box center [115, 396] width 120 height 29
click at [146, 392] on div "$16 PROFIT" at bounding box center [115, 396] width 120 height 29
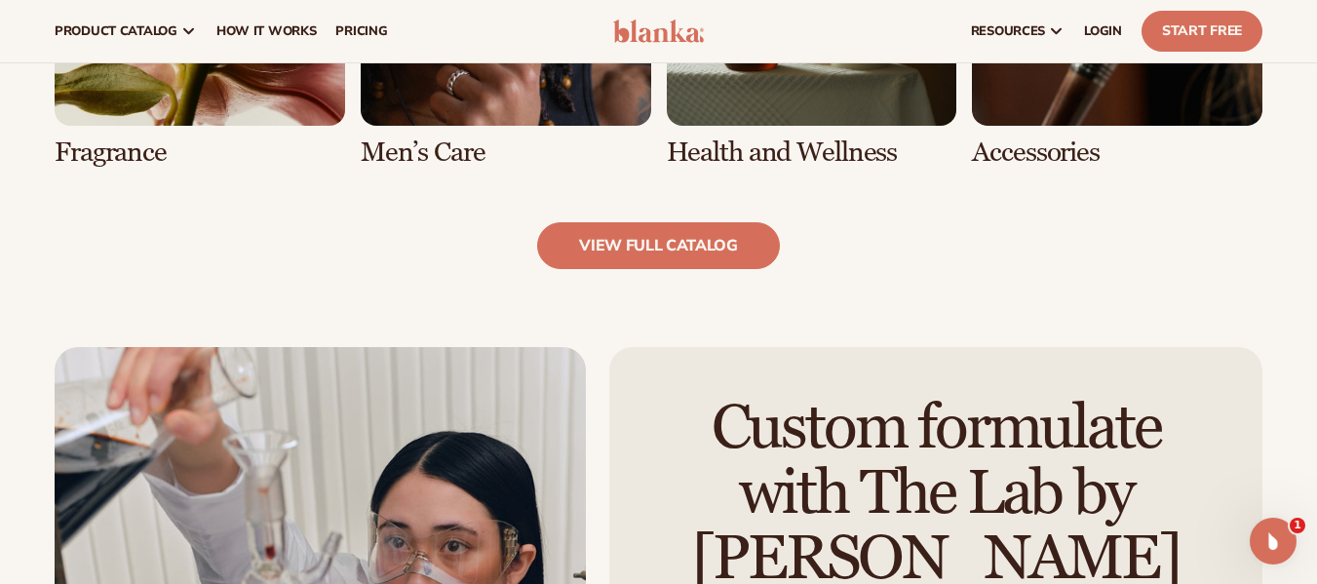
scroll to position [1949, 0]
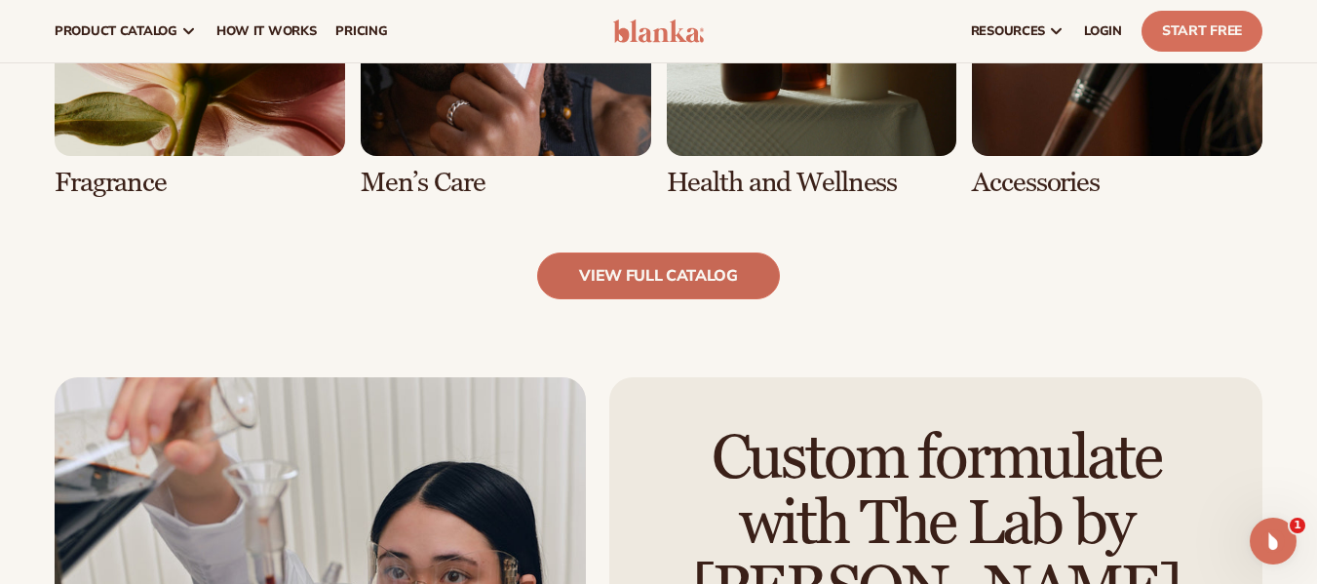
click at [656, 266] on link "view full catalog" at bounding box center [658, 275] width 243 height 47
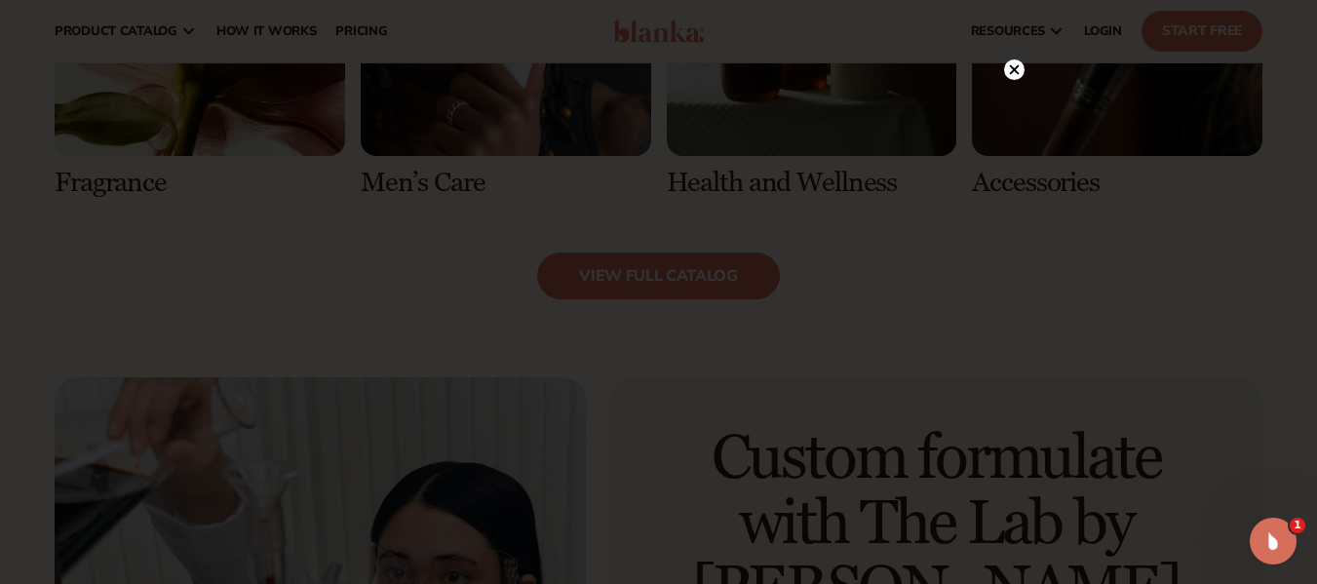
click at [1018, 67] on circle at bounding box center [1014, 69] width 20 height 20
